Goal: Information Seeking & Learning: Understand process/instructions

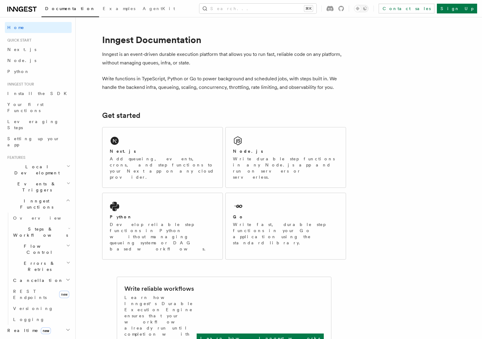
click at [20, 161] on h2 "Local Development" at bounding box center [38, 169] width 67 height 17
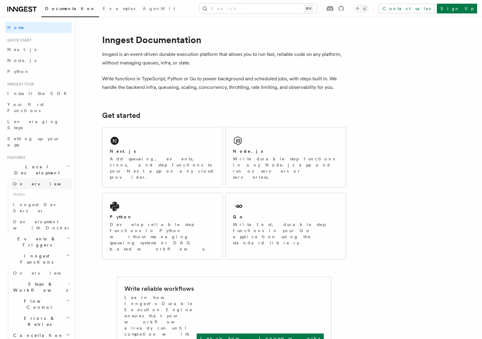
click at [26, 181] on span "Overview" at bounding box center [44, 183] width 63 height 5
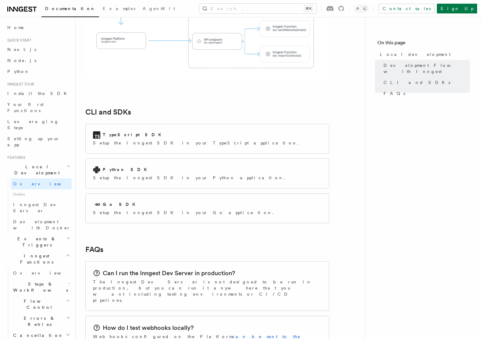
scroll to position [728, 0]
click at [17, 49] on span "Next.js" at bounding box center [21, 49] width 29 height 5
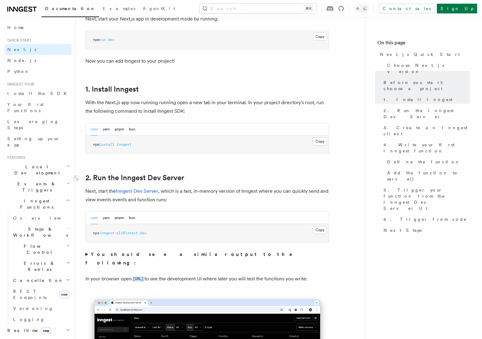
scroll to position [308, 0]
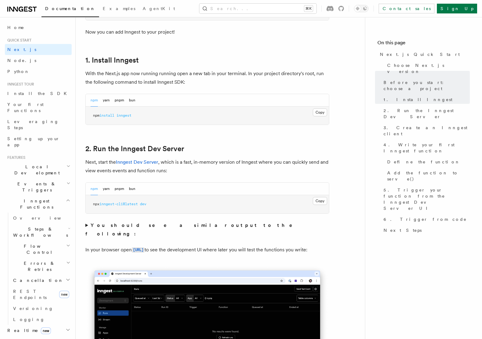
click at [138, 206] on span "inngest-cli@latest" at bounding box center [118, 204] width 38 height 4
copy div "npx inngest-cli@latest dev"
